Goal: Information Seeking & Learning: Learn about a topic

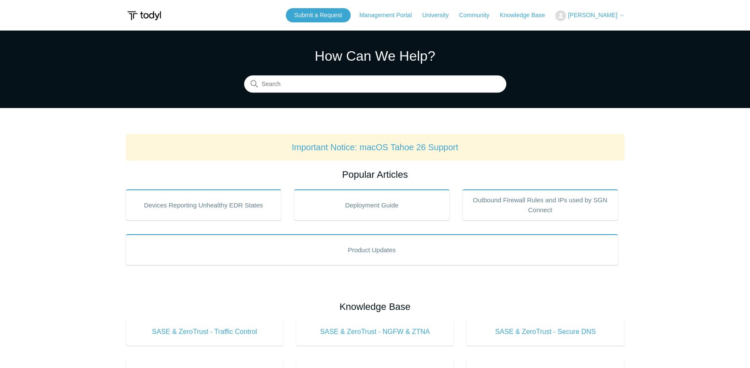
click at [143, 15] on img at bounding box center [144, 16] width 37 height 16
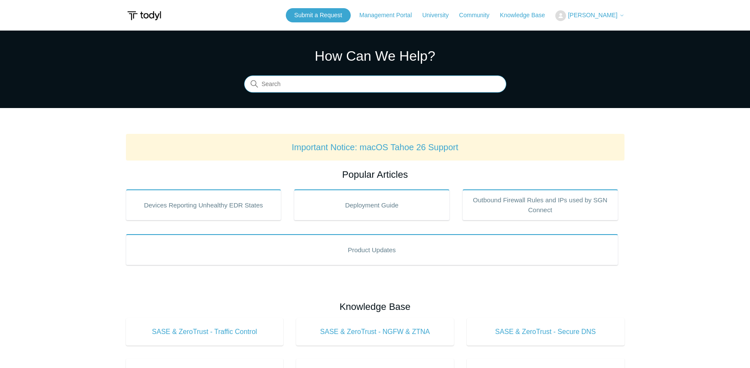
click at [368, 81] on input "Search" at bounding box center [375, 84] width 262 height 17
type input "S"
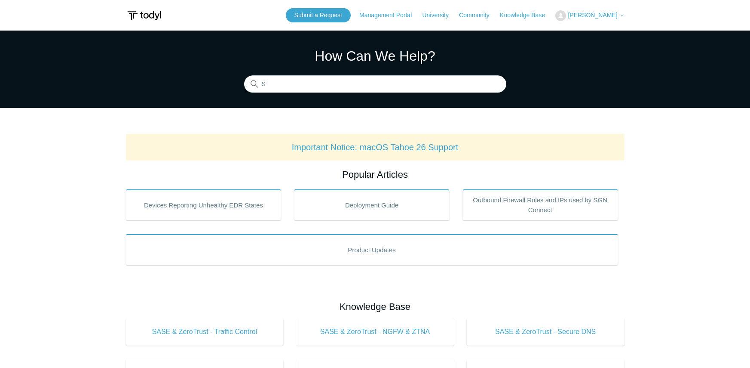
click at [311, 94] on section "How Can We Help? Search S" at bounding box center [375, 69] width 750 height 77
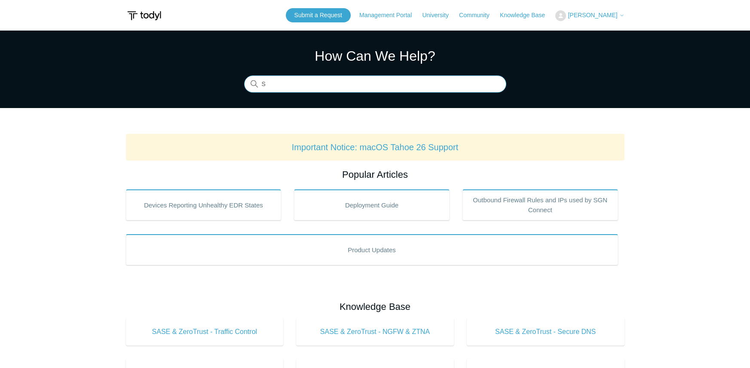
click at [283, 85] on input "S" at bounding box center [375, 84] width 262 height 17
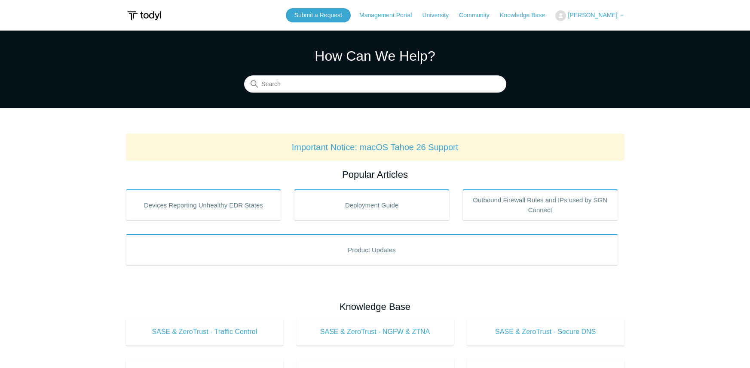
click at [625, 98] on section "How Can We Help? Search" at bounding box center [375, 69] width 750 height 77
drag, startPoint x: 752, startPoint y: 0, endPoint x: 535, endPoint y: 73, distance: 228.8
click at [549, 73] on section "How Can We Help? Search" at bounding box center [375, 69] width 750 height 77
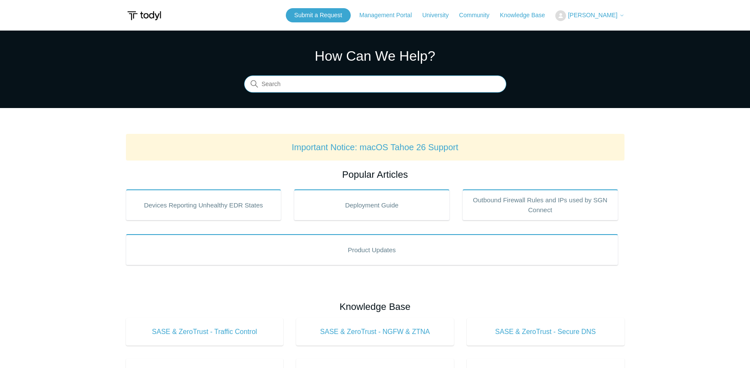
click at [362, 83] on input "Search" at bounding box center [375, 84] width 262 height 17
type input "Secure"
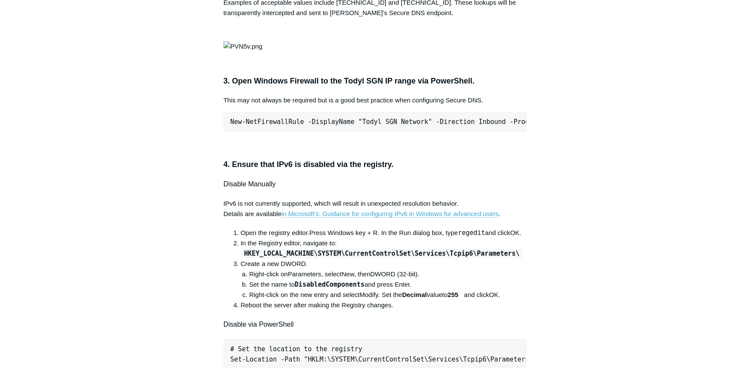
scroll to position [301, 0]
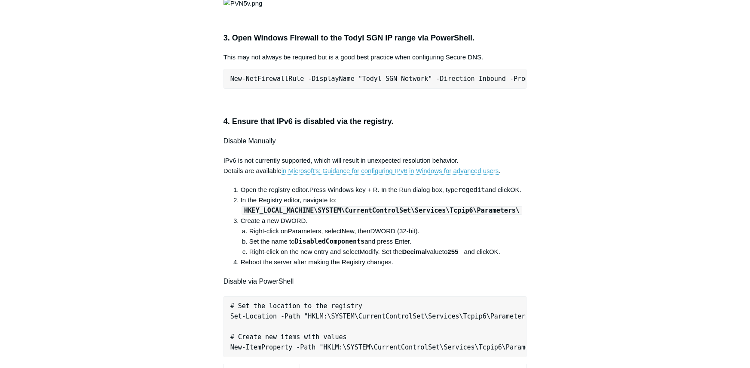
click at [186, 221] on aside "Articles in this section Secure DNS - Single-Label Domains Using 3rd Party DNS …" at bounding box center [168, 372] width 85 height 1191
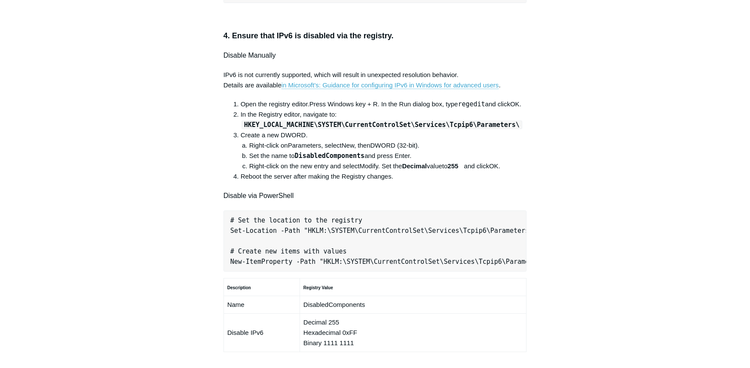
scroll to position [387, 0]
click at [181, 223] on aside "Articles in this section Secure DNS - Single-Label Domains Using 3rd Party DNS …" at bounding box center [168, 286] width 85 height 1191
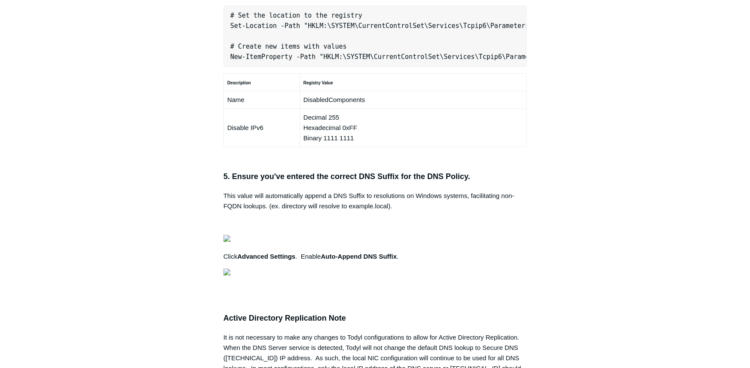
scroll to position [602, 0]
